Goal: Task Accomplishment & Management: Manage account settings

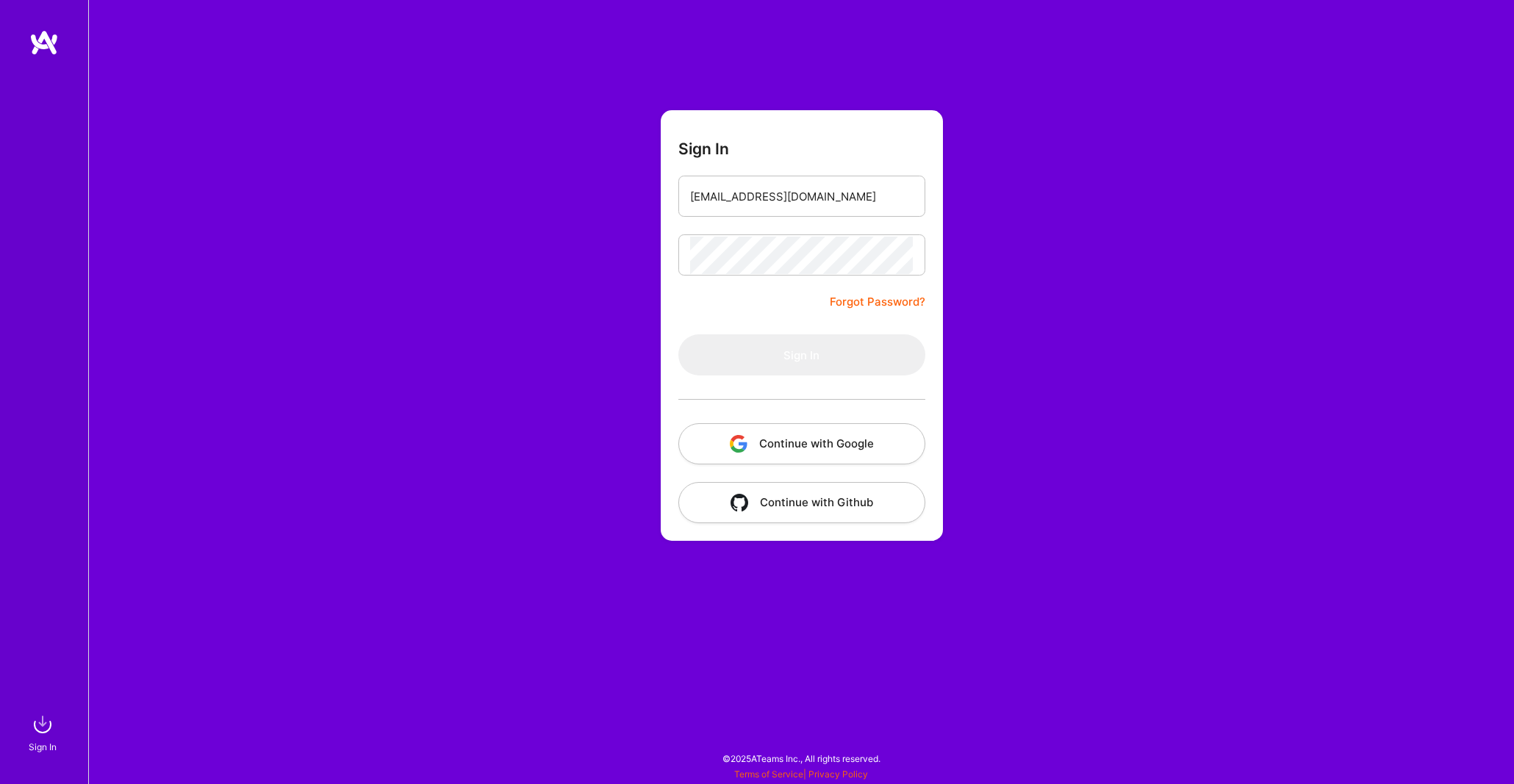
click at [948, 38] on div "Sign In [EMAIL_ADDRESS][DOMAIN_NAME] Forgot Password? Sign In Continue with Goo…" at bounding box center [801, 392] width 1426 height 784
click at [825, 207] on input "[EMAIL_ADDRESS][DOMAIN_NAME]" at bounding box center [802, 196] width 224 height 38
click at [825, 198] on input "[EMAIL_ADDRESS][DOMAIN_NAME]" at bounding box center [802, 196] width 224 height 38
click at [768, 298] on form "Sign In [EMAIL_ADDRESS][DOMAIN_NAME] Forgot Password? Sign In Continue with Goo…" at bounding box center [802, 324] width 282 height 430
type input "[EMAIL_ADDRESS][DOMAIN_NAME]"
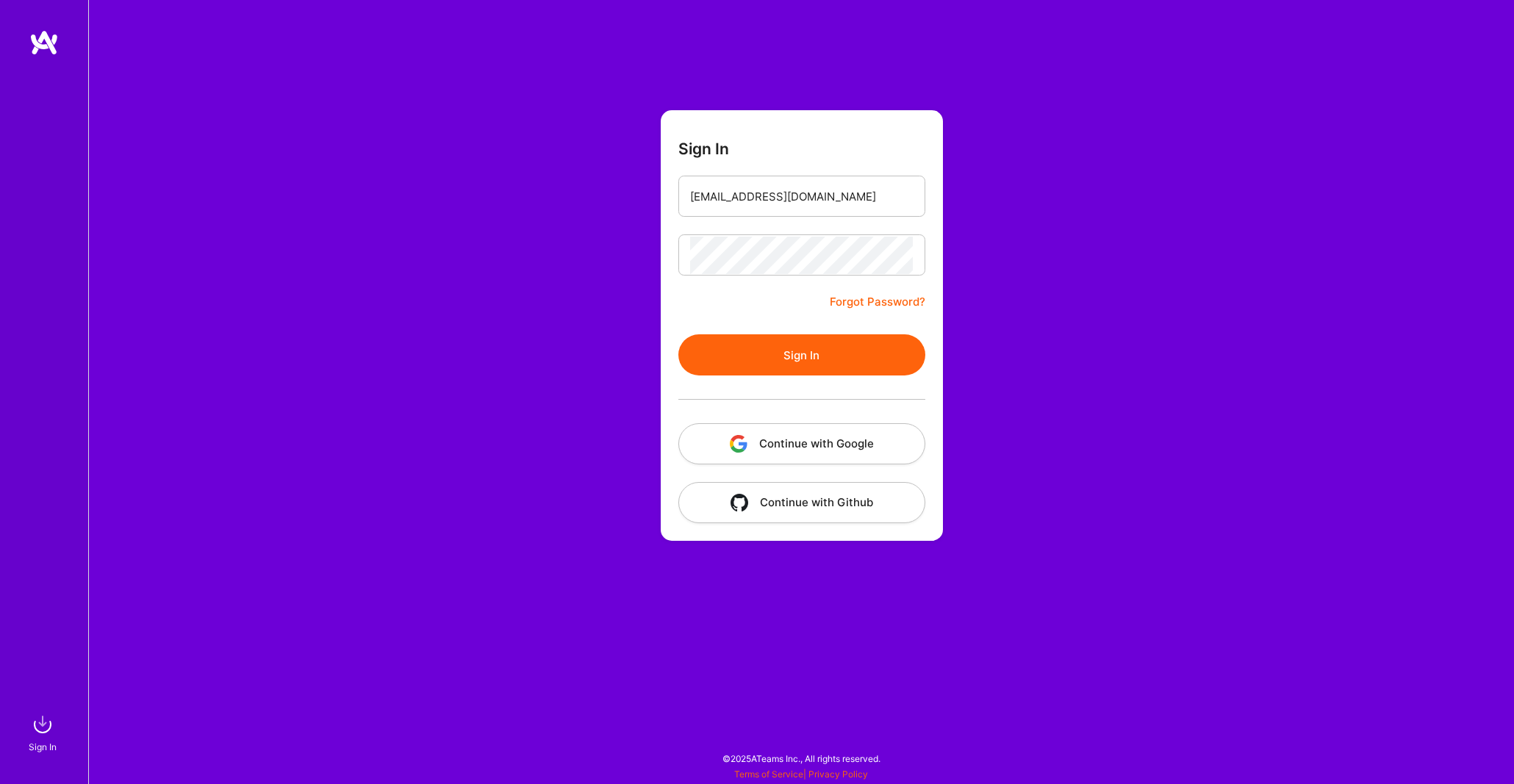
click at [777, 344] on button "Sign In" at bounding box center [802, 355] width 247 height 41
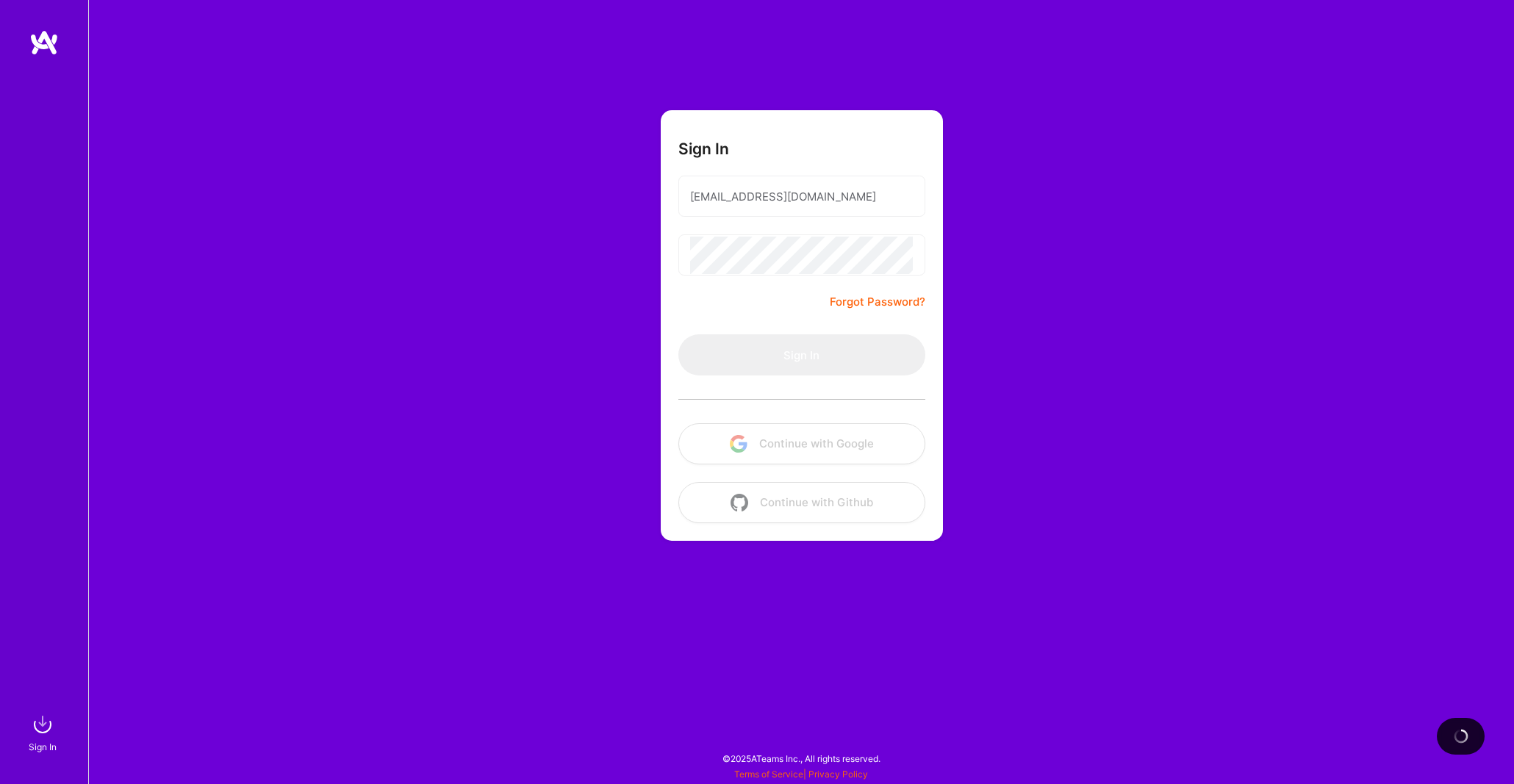
click at [782, 312] on form "Sign In [EMAIL_ADDRESS][DOMAIN_NAME] Forgot Password? Sign In Continue with Goo…" at bounding box center [802, 324] width 282 height 430
type input "[EMAIL_ADDRESS][DOMAIN_NAME]"
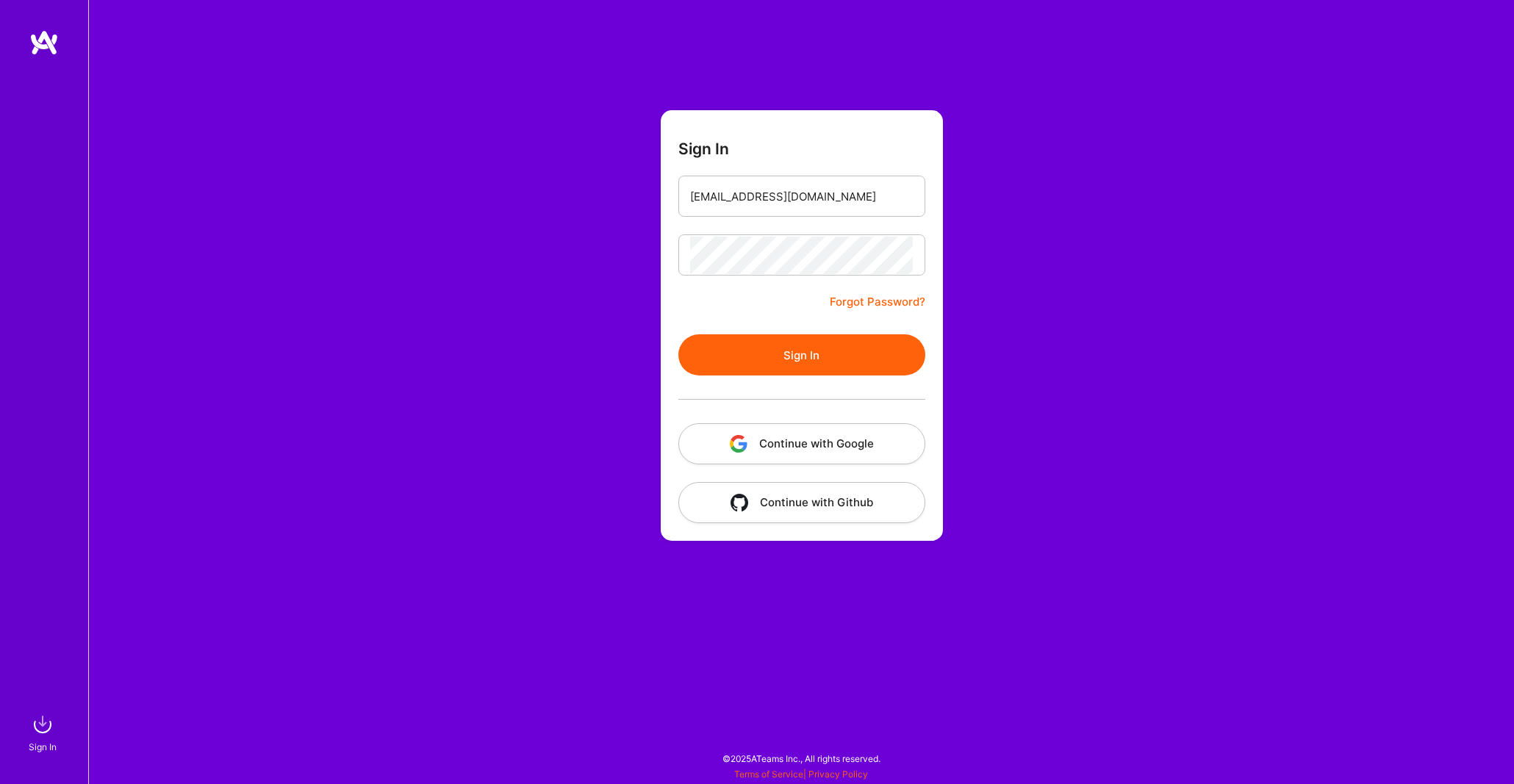
click at [737, 304] on form "Sign In [EMAIL_ADDRESS][DOMAIN_NAME] Forgot Password? Sign In Continue with Goo…" at bounding box center [802, 324] width 282 height 430
click at [767, 350] on button "Sign In" at bounding box center [802, 355] width 247 height 41
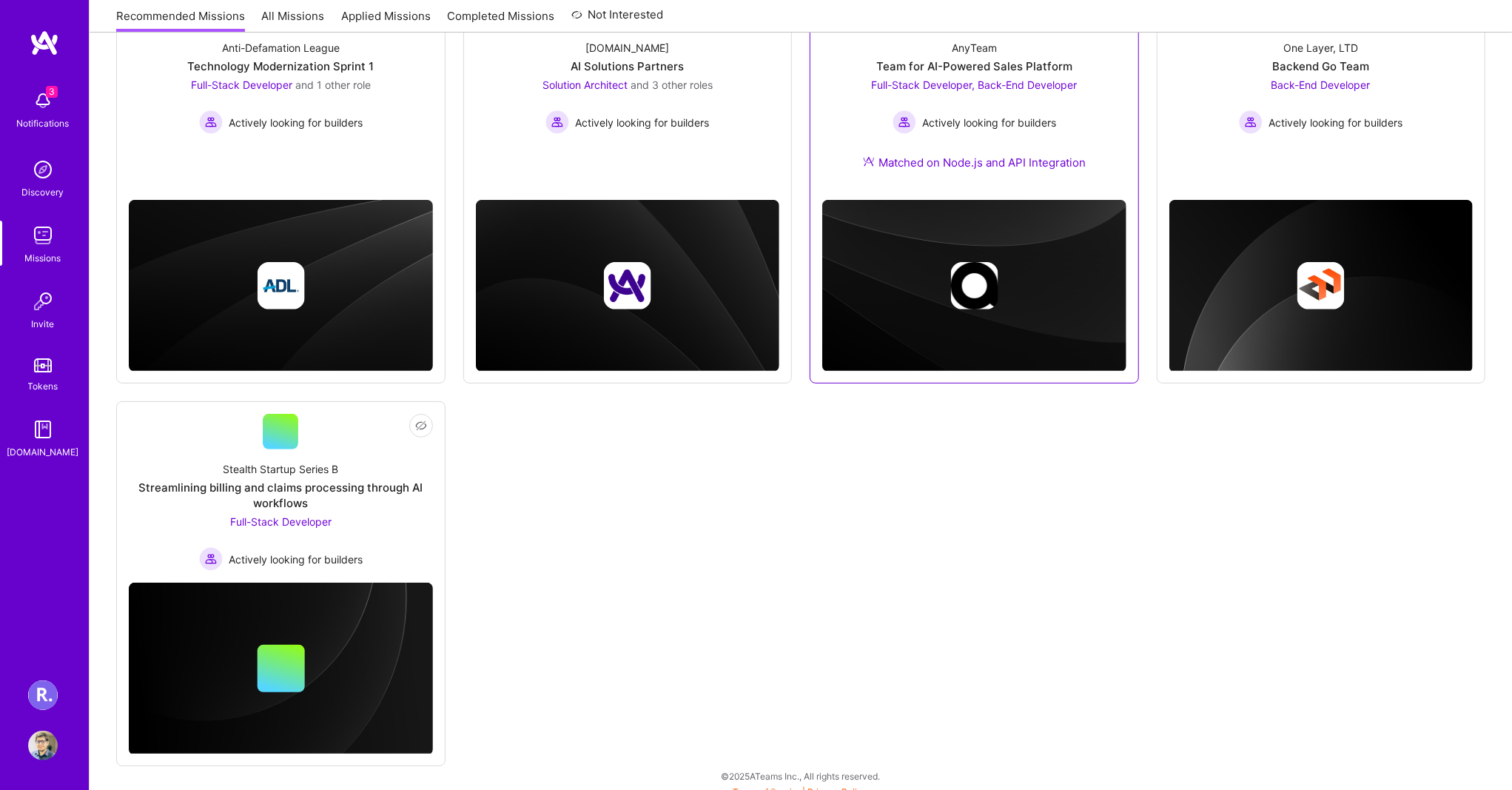
scroll to position [280, 0]
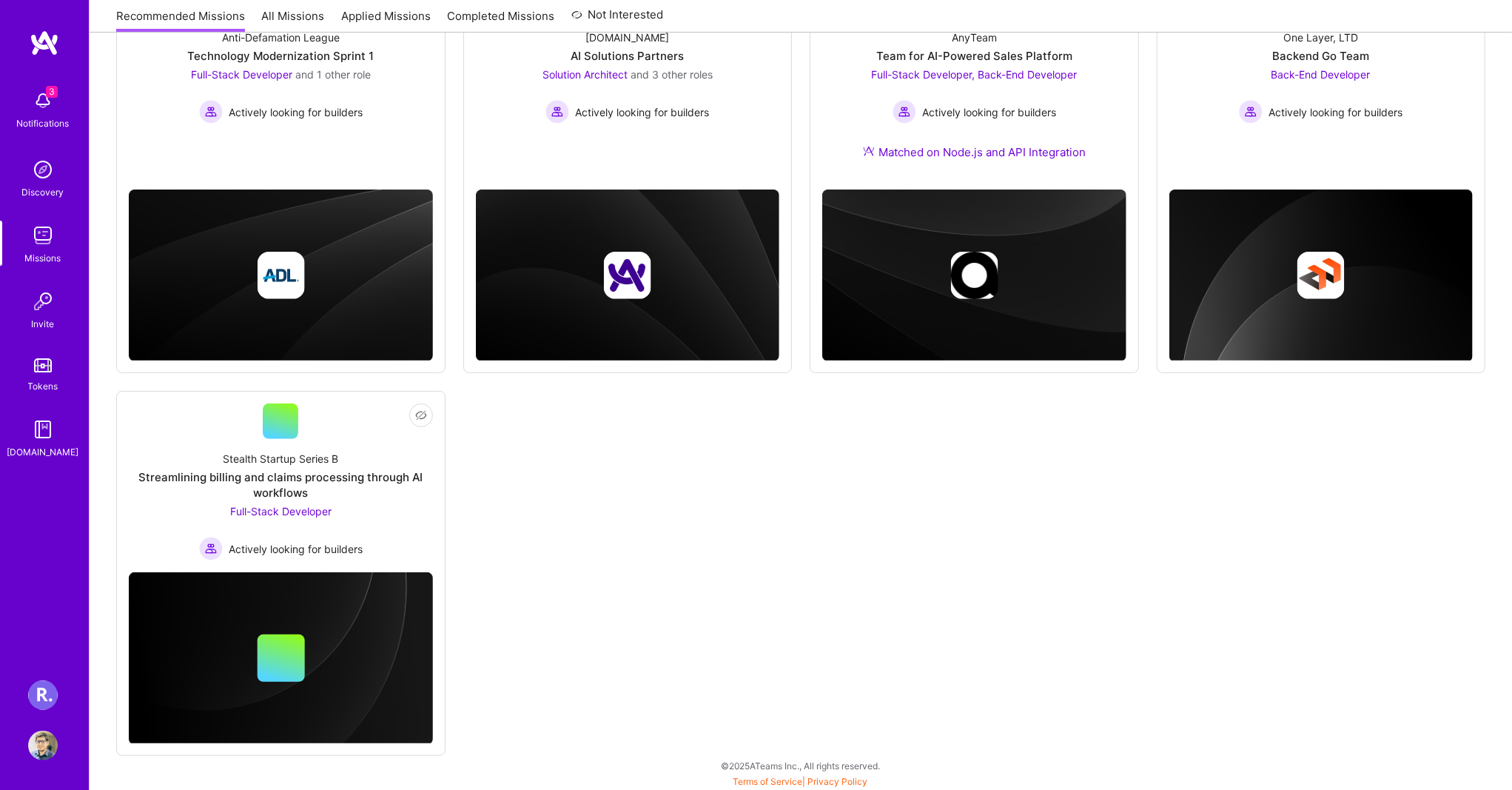
click at [38, 701] on img at bounding box center [43, 695] width 29 height 29
